Goal: Task Accomplishment & Management: Manage account settings

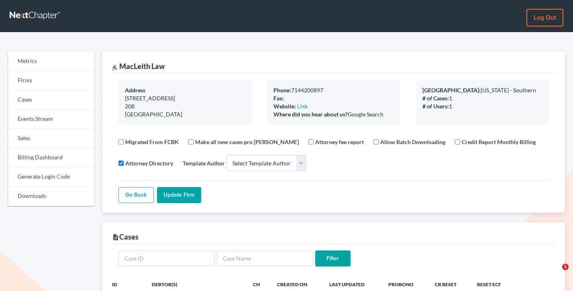
select select
click at [40, 81] on link "Firms" at bounding box center [51, 80] width 86 height 19
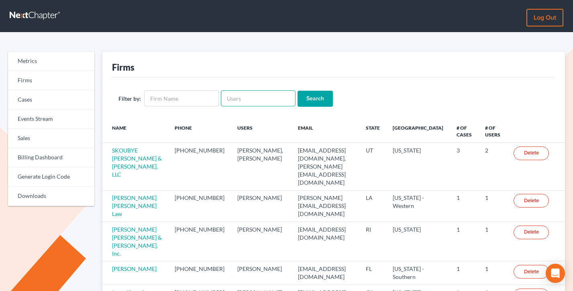
click at [247, 93] on input "text" at bounding box center [258, 98] width 75 height 16
paste input "[PERSON_NAME] LAW FIRM"
type input "[PERSON_NAME] LAW FIRM"
click at [244, 95] on input "[PERSON_NAME] LAW FIRM" at bounding box center [258, 98] width 75 height 16
click at [243, 95] on input "HOLBROOK LAW FIRM" at bounding box center [258, 98] width 75 height 16
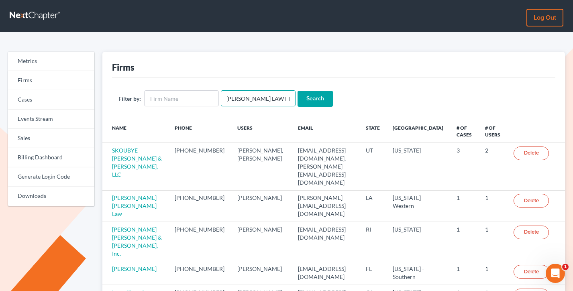
click at [243, 95] on input "HOLBROOK LAW FIRM" at bounding box center [258, 98] width 75 height 16
click at [172, 94] on input "text" at bounding box center [181, 98] width 75 height 16
paste input "HOLBROOK LAW FIRM"
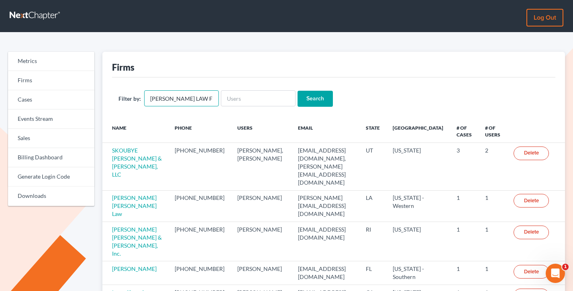
type input "HOLBROOK LAW FIRM"
click at [298, 91] on input "Search" at bounding box center [315, 99] width 35 height 16
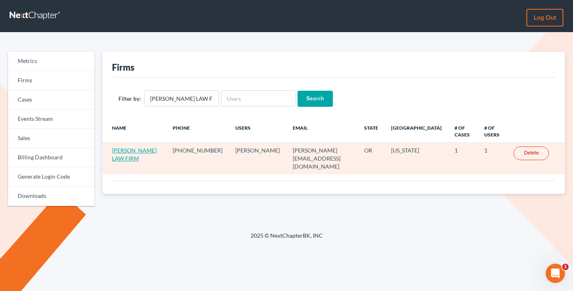
click at [118, 158] on link "[PERSON_NAME] LAW FIRM" at bounding box center [134, 154] width 45 height 15
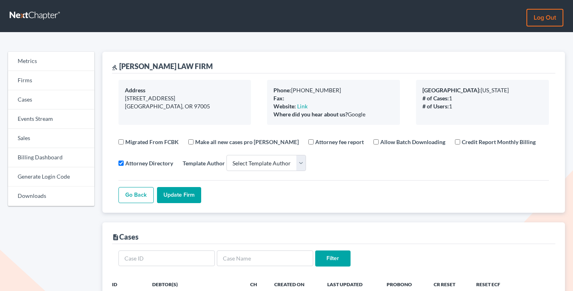
select select
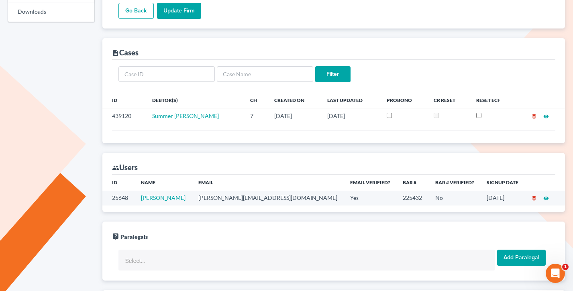
scroll to position [190, 0]
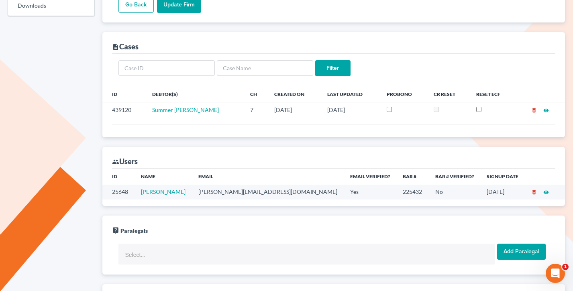
click at [258, 191] on td "brad.holbrooklawfirm@gmail.com" at bounding box center [268, 192] width 152 height 15
copy td "brad.holbrooklawfirm@gmail.com"
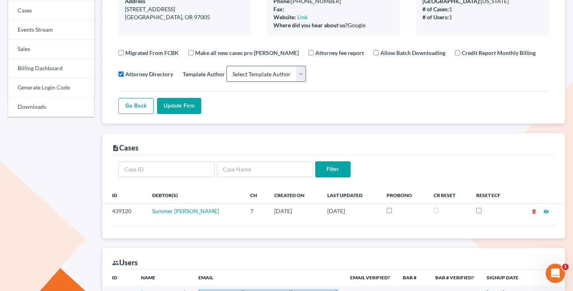
scroll to position [237, 0]
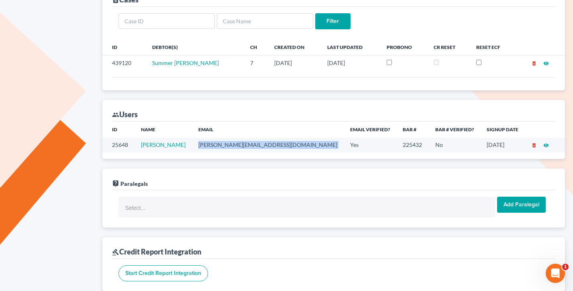
click at [251, 146] on td "brad.holbrooklawfirm@gmail.com" at bounding box center [268, 145] width 152 height 15
click at [252, 146] on td "brad.holbrooklawfirm@gmail.com" at bounding box center [268, 145] width 152 height 15
copy td "brad.holbrooklawfirm@gmail.com"
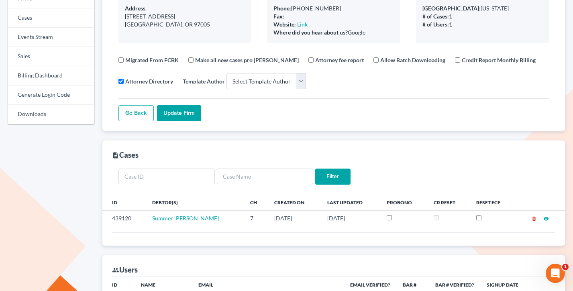
scroll to position [0, 0]
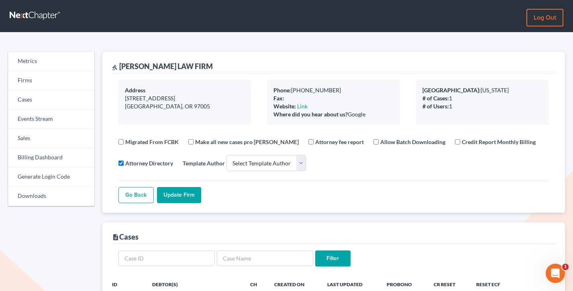
click at [171, 66] on div "gavel HOLBROOK LAW FIRM" at bounding box center [162, 66] width 101 height 10
click at [203, 66] on div "gavel HOLBROOK LAW FIRM" at bounding box center [334, 63] width 444 height 22
drag, startPoint x: 205, startPoint y: 66, endPoint x: 119, endPoint y: 64, distance: 86.4
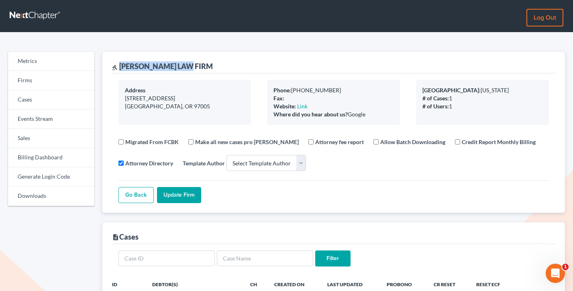
click at [119, 64] on div "gavel HOLBROOK LAW FIRM" at bounding box center [334, 63] width 444 height 22
copy div "HOLBROOK LAW FIRM"
click at [47, 133] on link "Sales" at bounding box center [51, 138] width 86 height 19
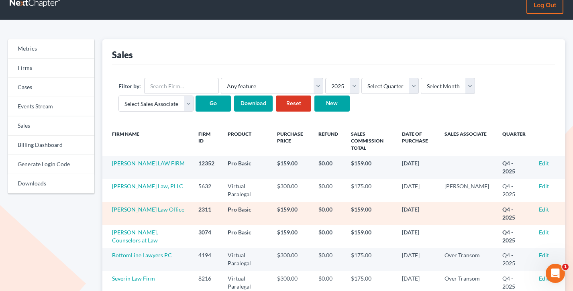
scroll to position [15, 0]
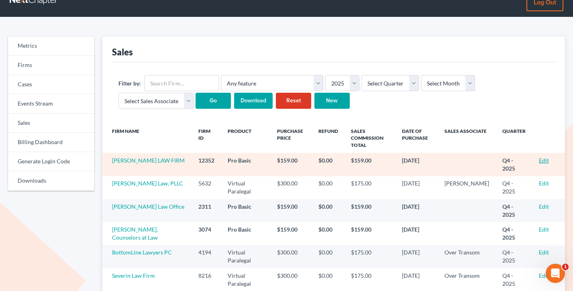
click at [539, 159] on link "Edit" at bounding box center [544, 160] width 10 height 7
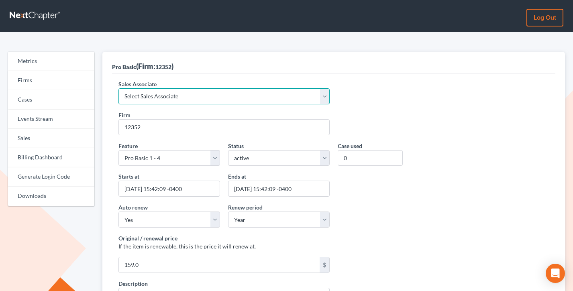
click at [163, 95] on select "Select Sales Associate Alex Seymour Over Transom Tim Shadoan" at bounding box center [223, 96] width 211 height 16
select select "7676"
click at [118, 88] on select "Select Sales Associate Alex Seymour Over Transom Tim Shadoan" at bounding box center [223, 96] width 211 height 16
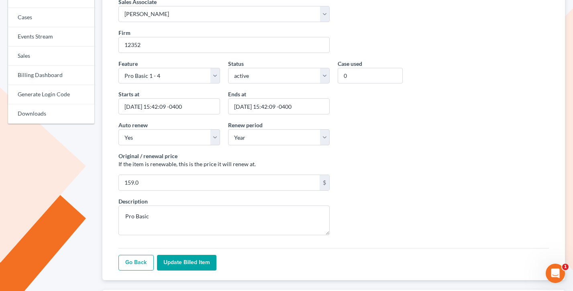
click at [203, 262] on input "Update Billed item" at bounding box center [186, 263] width 59 height 16
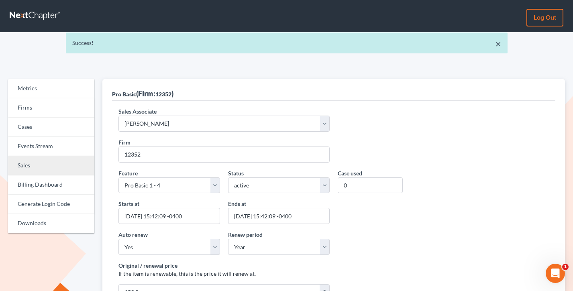
click at [27, 169] on link "Sales" at bounding box center [51, 165] width 86 height 19
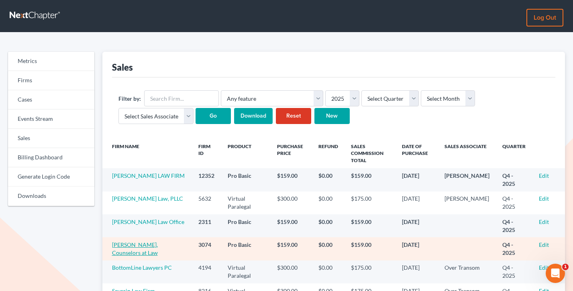
click at [128, 253] on link "[PERSON_NAME], Counselors at Law" at bounding box center [135, 248] width 46 height 15
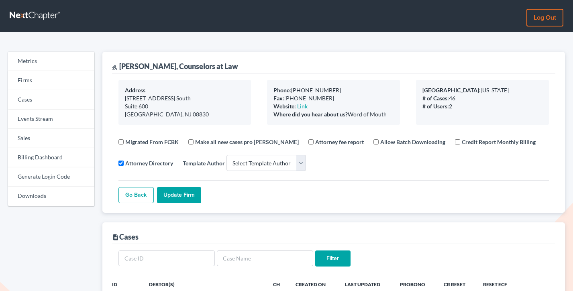
select select
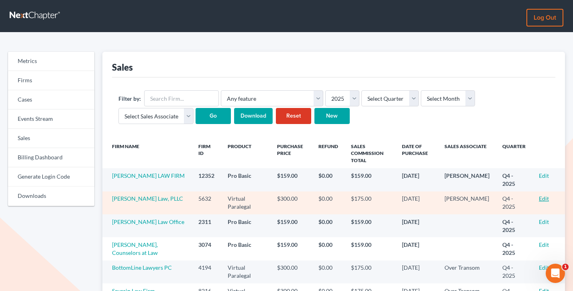
click at [543, 198] on link "Edit" at bounding box center [544, 198] width 10 height 7
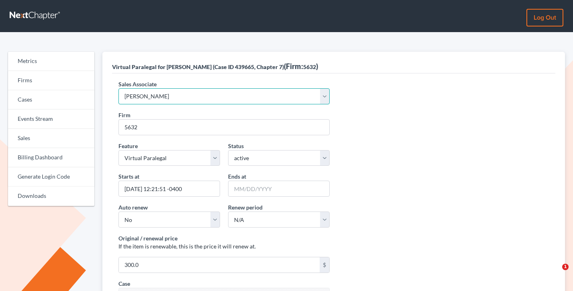
click at [154, 92] on select "Select Sales Associate Alex Seymour Over Transom Tim Shadoan" at bounding box center [223, 96] width 211 height 16
select select "10275"
click at [118, 88] on select "Select Sales Associate Alex Seymour Over Transom Tim Shadoan" at bounding box center [223, 96] width 211 height 16
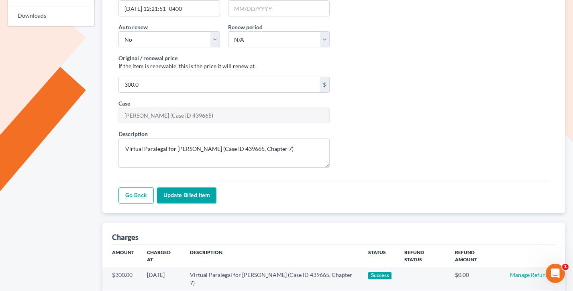
click at [189, 199] on input "Update Billed item" at bounding box center [186, 196] width 59 height 16
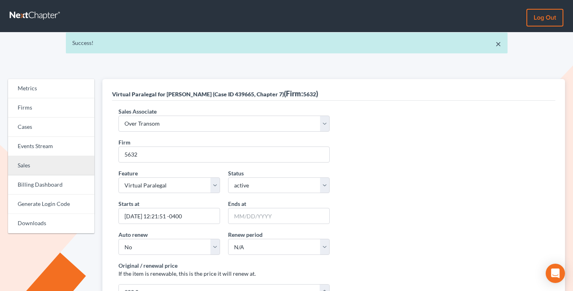
click at [37, 163] on link "Sales" at bounding box center [51, 165] width 86 height 19
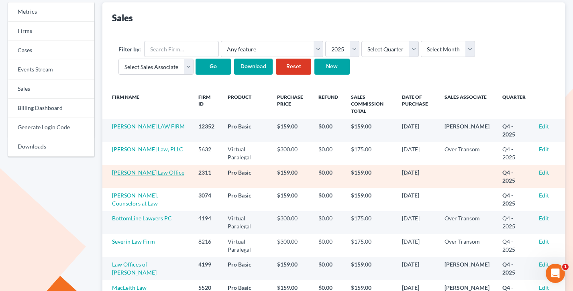
click at [141, 170] on link "[PERSON_NAME] Law Office" at bounding box center [148, 172] width 72 height 7
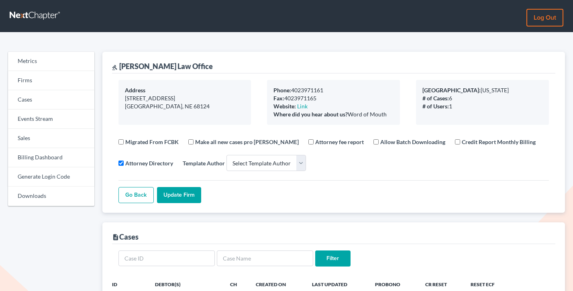
select select
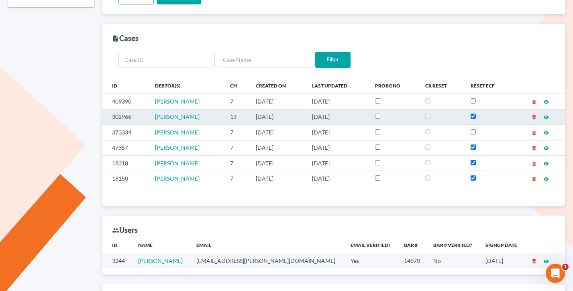
scroll to position [228, 0]
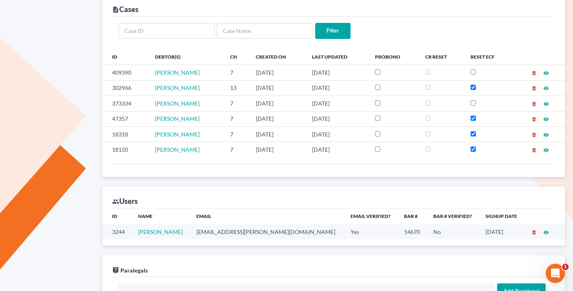
click at [241, 232] on td "zuberlaw@cox.net" at bounding box center [267, 231] width 154 height 15
click at [240, 232] on td "zuberlaw@cox.net" at bounding box center [267, 231] width 154 height 15
copy td "zuberlaw@cox.net"
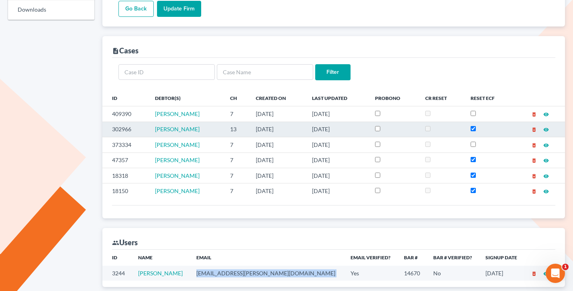
drag, startPoint x: 308, startPoint y: 131, endPoint x: 216, endPoint y: 125, distance: 92.5
click at [216, 125] on tr "302966 Wayne Fober 13 04/06/2023 09/11/2025 delete_forever visibility" at bounding box center [333, 129] width 463 height 15
click at [216, 125] on td "Wayne Fober" at bounding box center [186, 129] width 75 height 15
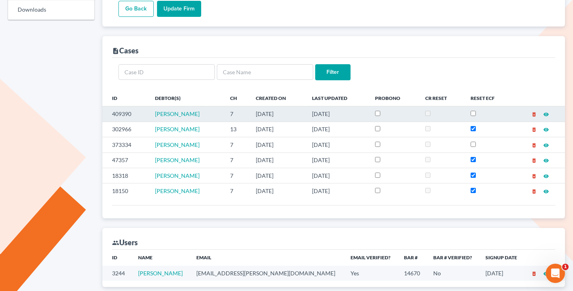
drag, startPoint x: 351, startPoint y: 128, endPoint x: 235, endPoint y: 119, distance: 116.4
click at [235, 119] on tbody "409390 Joseph Paczkowski 7 03/20/2025 10/03/2025 delete_forever visibility 3029…" at bounding box center [333, 152] width 463 height 92
click at [224, 119] on td "Joseph Paczkowski" at bounding box center [186, 113] width 75 height 15
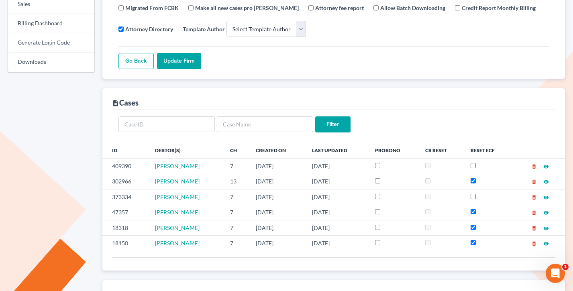
scroll to position [152, 0]
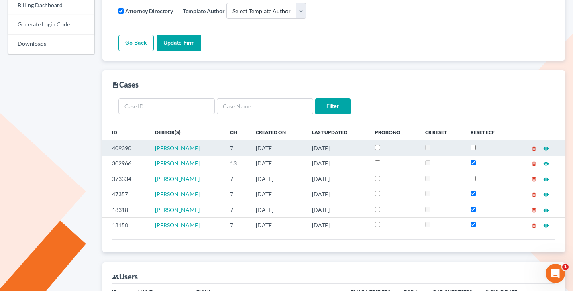
drag, startPoint x: 363, startPoint y: 149, endPoint x: 280, endPoint y: 146, distance: 82.8
click at [280, 146] on tr "409390 Joseph Paczkowski 7 03/20/2025 10/03/2025 delete_forever visibility" at bounding box center [333, 148] width 463 height 15
click at [280, 146] on td "03/20/2025" at bounding box center [277, 148] width 56 height 15
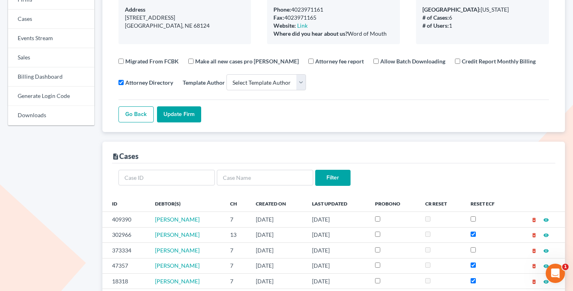
scroll to position [0, 0]
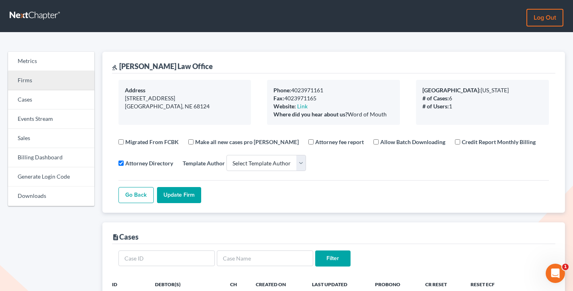
click at [34, 83] on link "Firms" at bounding box center [51, 80] width 86 height 19
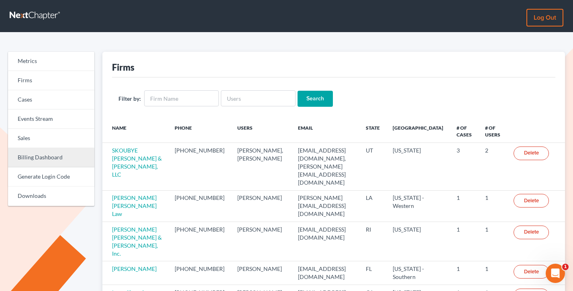
click at [51, 161] on link "Billing Dashboard" at bounding box center [51, 157] width 86 height 19
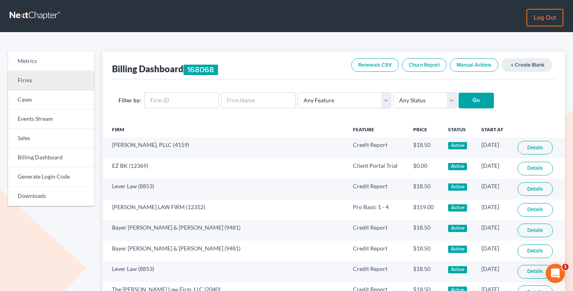
click at [37, 80] on link "Firms" at bounding box center [51, 80] width 86 height 19
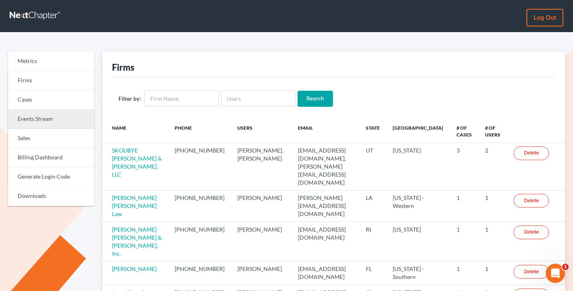
click at [45, 119] on link "Events Stream" at bounding box center [51, 119] width 86 height 19
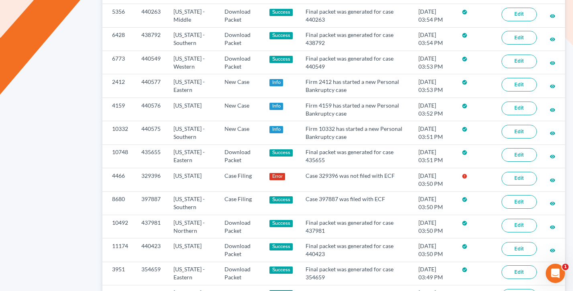
scroll to position [352, 0]
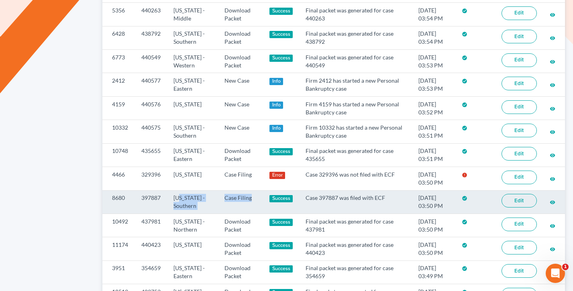
drag, startPoint x: 259, startPoint y: 206, endPoint x: 178, endPoint y: 198, distance: 81.0
click at [178, 198] on tr "8680 397887 Iowa - Southern Case Filing Success Case 397887 was filed with ECF …" at bounding box center [333, 201] width 463 height 23
click at [208, 199] on td "Iowa - Southern" at bounding box center [192, 201] width 51 height 23
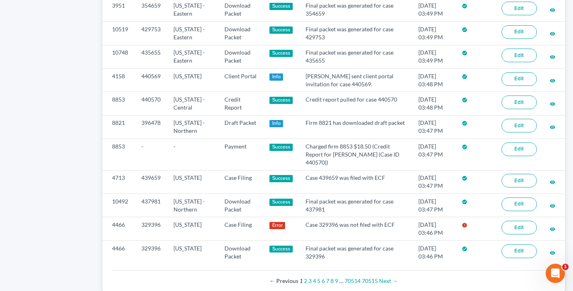
scroll to position [622, 0]
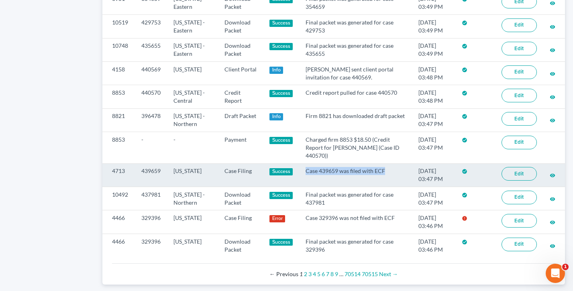
drag, startPoint x: 389, startPoint y: 169, endPoint x: 309, endPoint y: 169, distance: 79.9
click at [309, 169] on td "Case 439659 was filed with ECF" at bounding box center [355, 174] width 113 height 23
click at [310, 169] on td "Case 439659 was filed with ECF" at bounding box center [355, 174] width 113 height 23
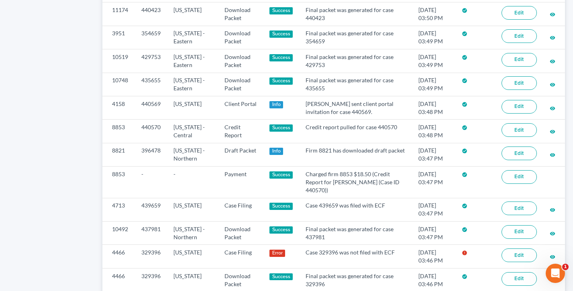
scroll to position [649, 0]
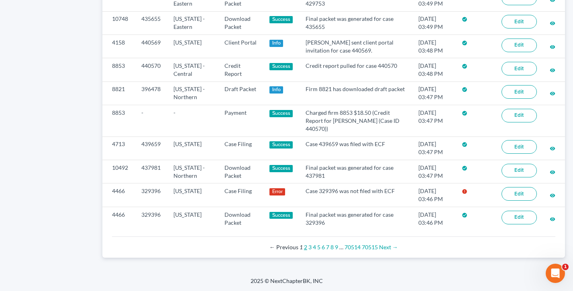
click at [306, 246] on link "2" at bounding box center [305, 247] width 3 height 7
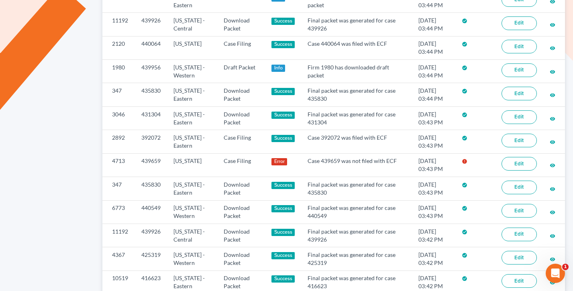
scroll to position [363, 0]
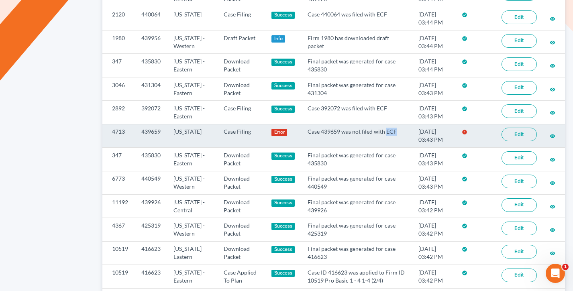
drag, startPoint x: 325, startPoint y: 139, endPoint x: 309, endPoint y: 136, distance: 16.1
click at [309, 136] on td "Case 439659 was not filed with ECF" at bounding box center [356, 135] width 111 height 23
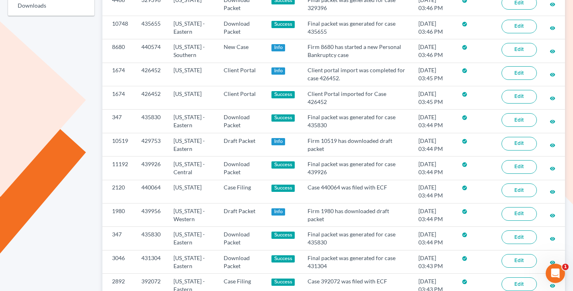
scroll to position [0, 0]
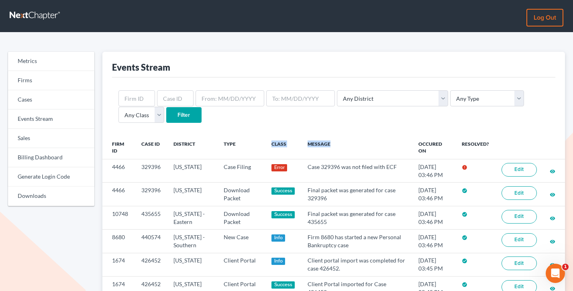
drag, startPoint x: 344, startPoint y: 145, endPoint x: 267, endPoint y: 145, distance: 77.1
click at [267, 145] on tr "Firm ID Case ID District Type Class Message Occured On Resolved?" at bounding box center [333, 147] width 463 height 23
click at [265, 145] on th "Type" at bounding box center [241, 147] width 48 height 23
click at [30, 143] on link "Sales" at bounding box center [51, 138] width 86 height 19
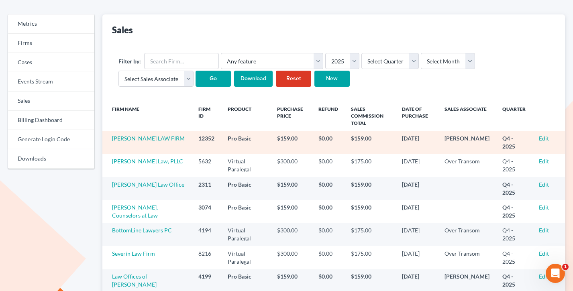
scroll to position [41, 0]
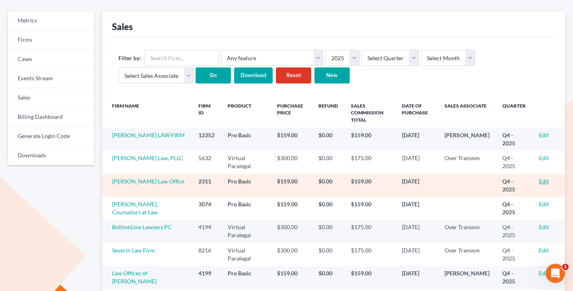
click at [542, 180] on link "Edit" at bounding box center [544, 181] width 10 height 7
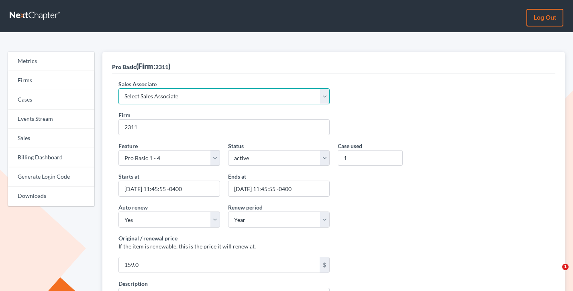
click at [171, 97] on select "Select Sales Associate Alex Seymour Over Transom Tim Shadoan" at bounding box center [223, 96] width 211 height 16
select select "7676"
click at [118, 88] on select "Select Sales Associate Alex Seymour Over Transom Tim Shadoan" at bounding box center [223, 96] width 211 height 16
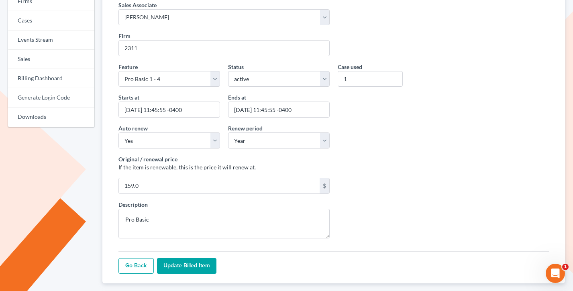
drag, startPoint x: 213, startPoint y: 263, endPoint x: 174, endPoint y: 237, distance: 47.2
click at [213, 263] on input "Update Billed item" at bounding box center [186, 266] width 59 height 16
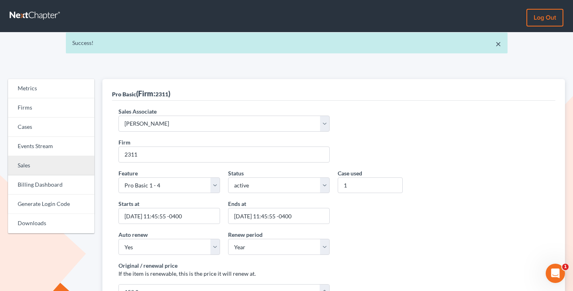
click at [36, 169] on link "Sales" at bounding box center [51, 165] width 86 height 19
